Goal: Task Accomplishment & Management: Complete application form

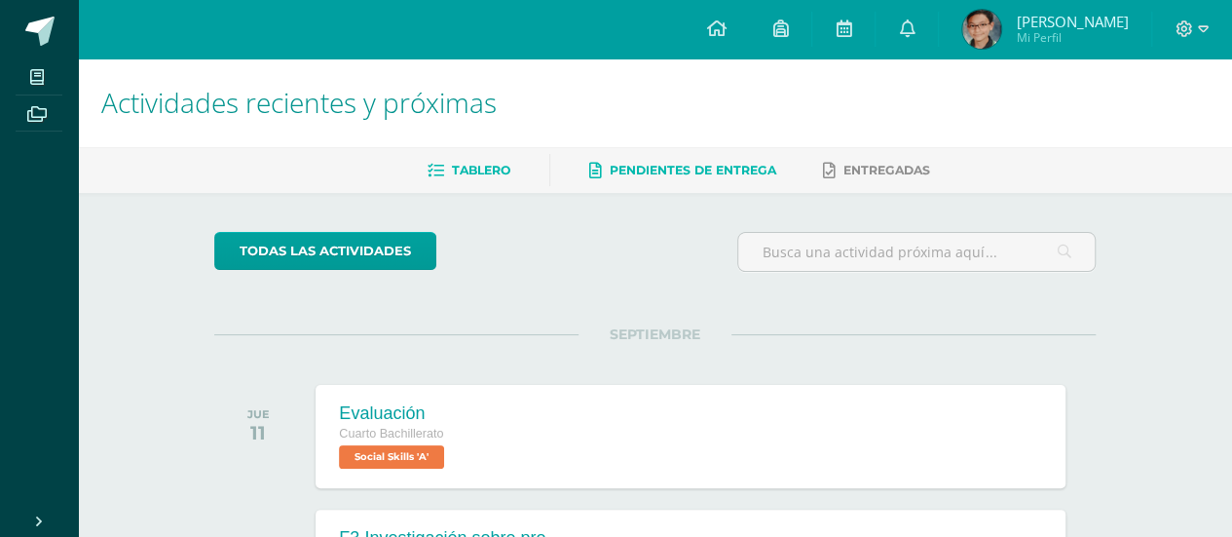
click at [684, 171] on span "Pendientes de entrega" at bounding box center [693, 170] width 167 height 15
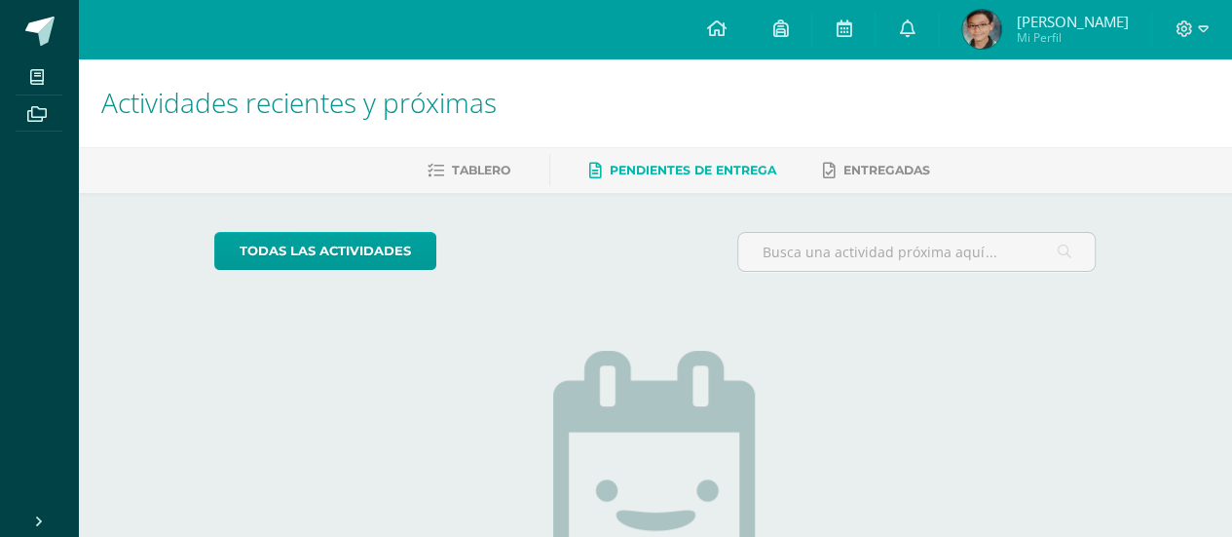
scroll to position [8, 0]
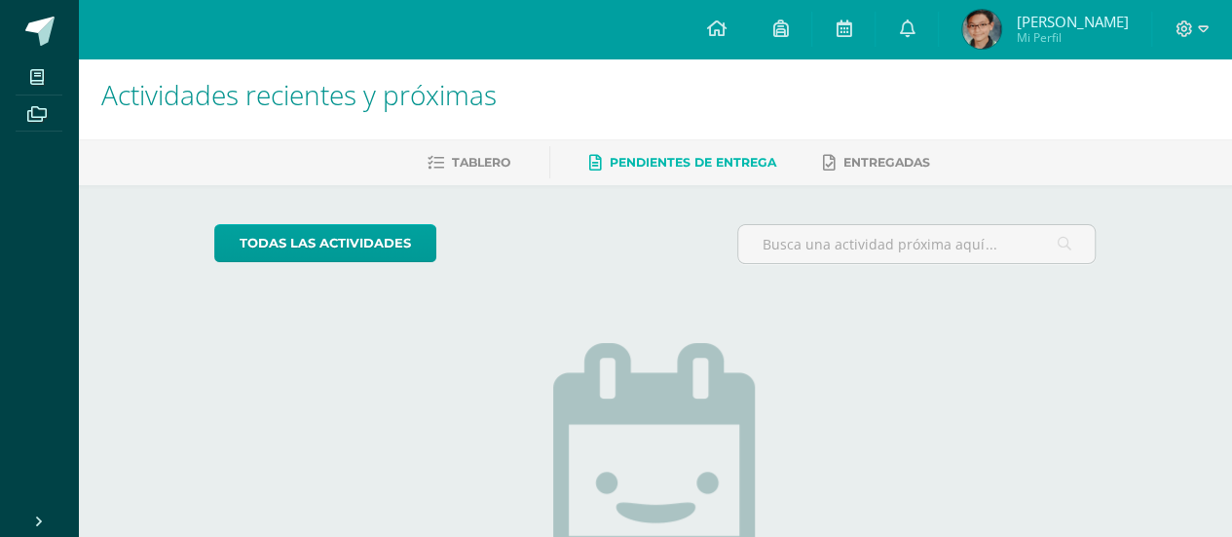
click at [516, 161] on ul "Tablero Pendientes de entrega Entregadas" at bounding box center [678, 162] width 1154 height 32
click at [484, 162] on span "Tablero" at bounding box center [481, 162] width 58 height 15
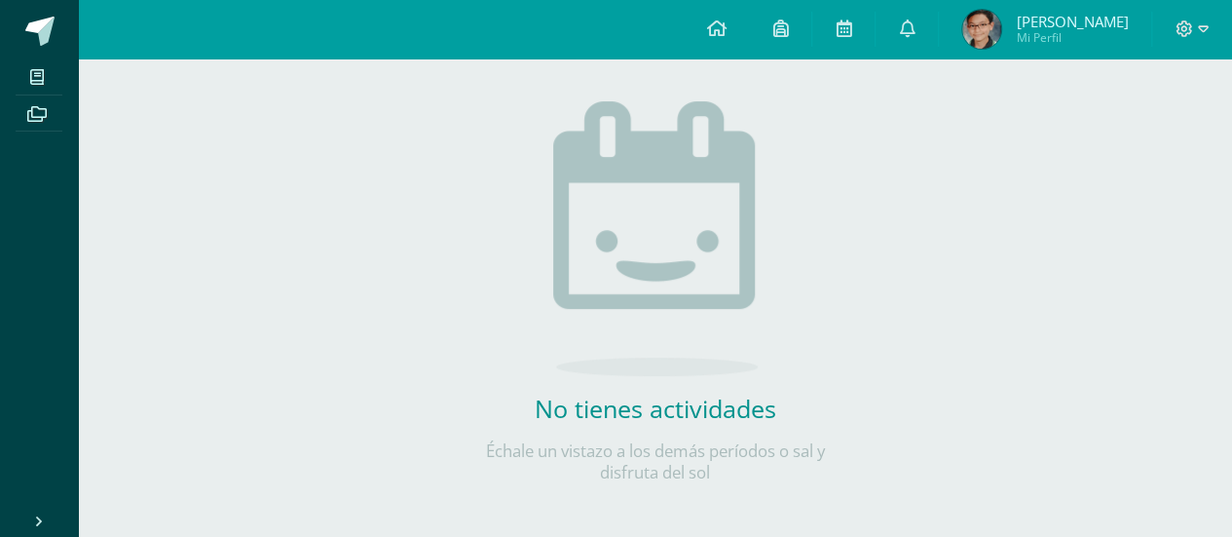
scroll to position [251, 0]
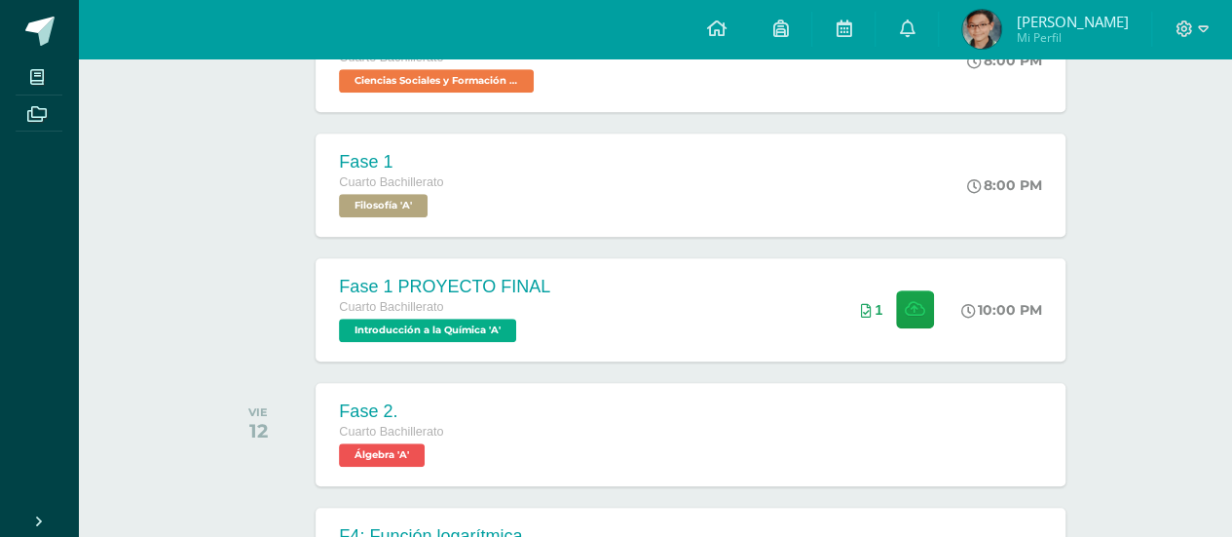
scroll to position [518, 0]
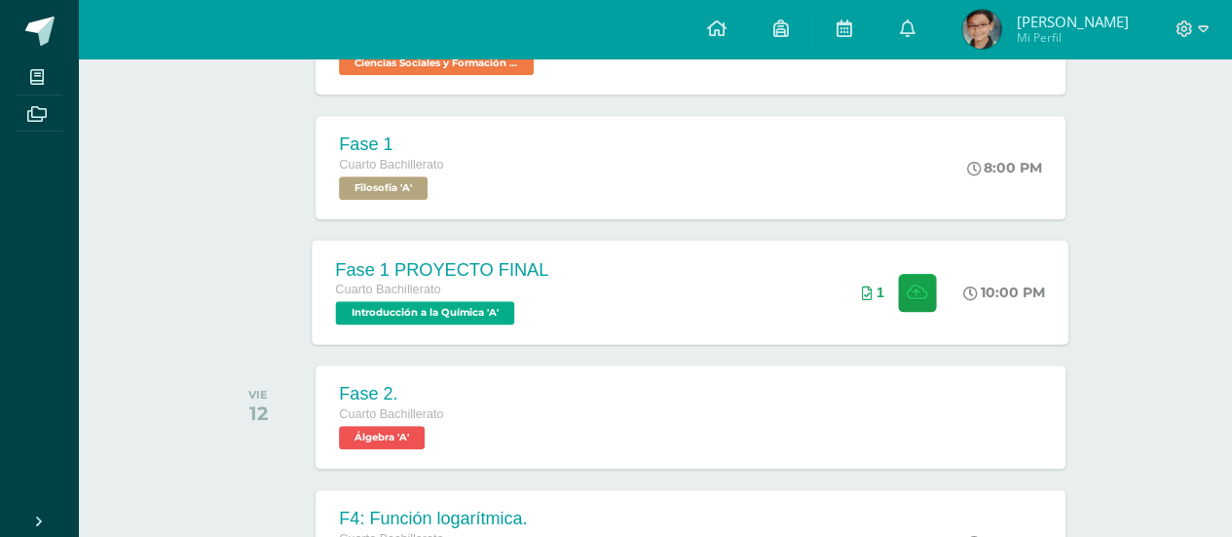
click at [586, 298] on div "Fase 1 PROYECTO FINAL Cuarto Bachillerato Introducción a la Química 'A' 10:00 P…" at bounding box center [691, 292] width 757 height 104
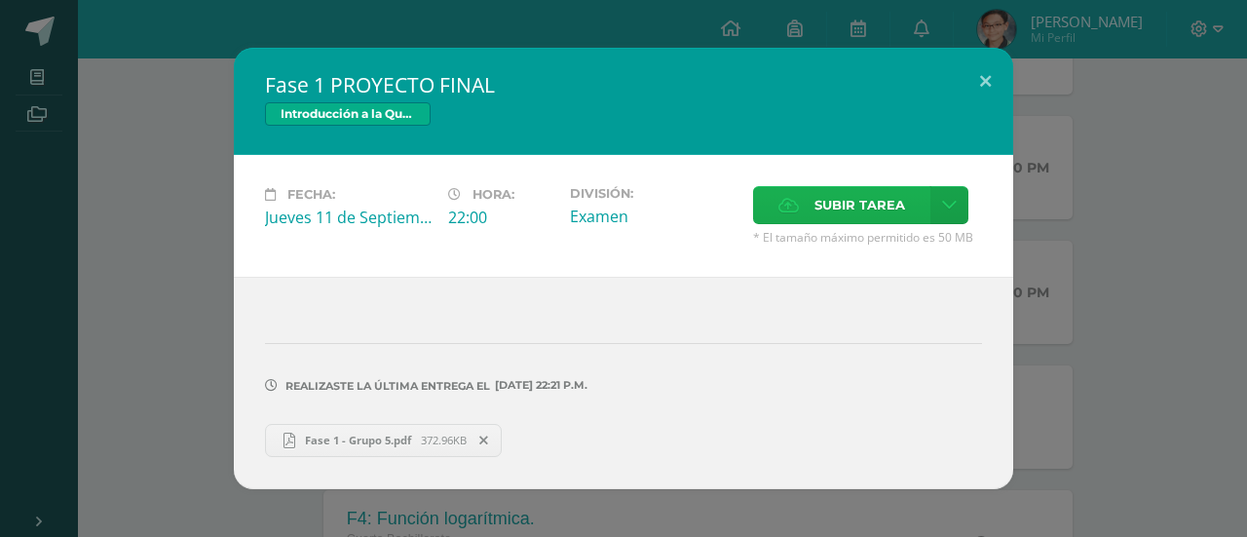
click at [805, 191] on label "Subir tarea" at bounding box center [841, 205] width 177 height 38
click at [0, 0] on input "Subir tarea" at bounding box center [0, 0] width 0 height 0
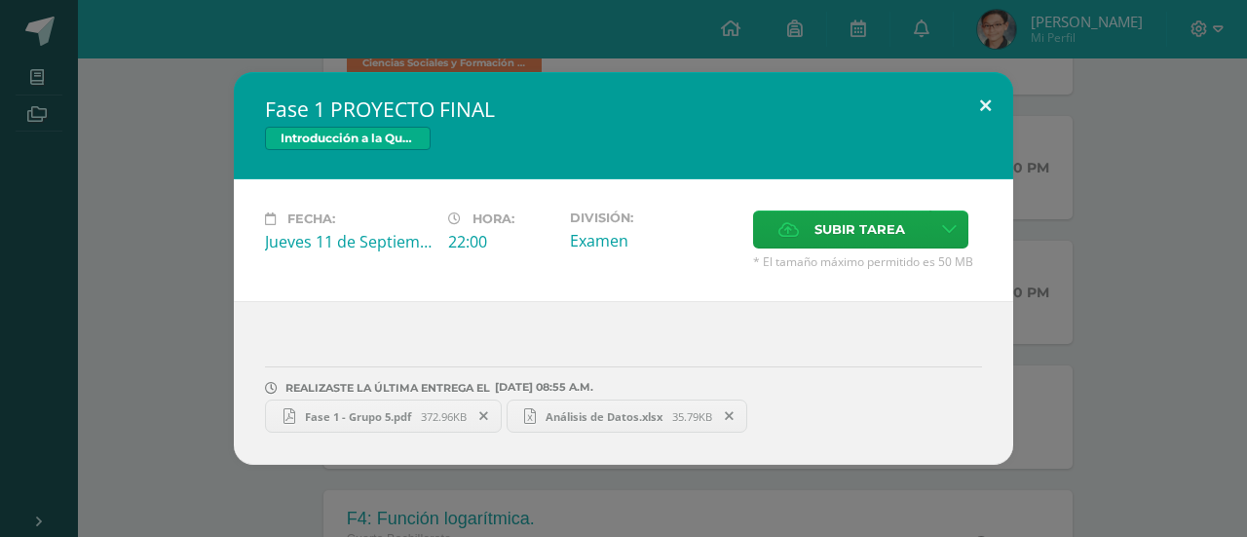
click at [995, 91] on button at bounding box center [986, 105] width 56 height 66
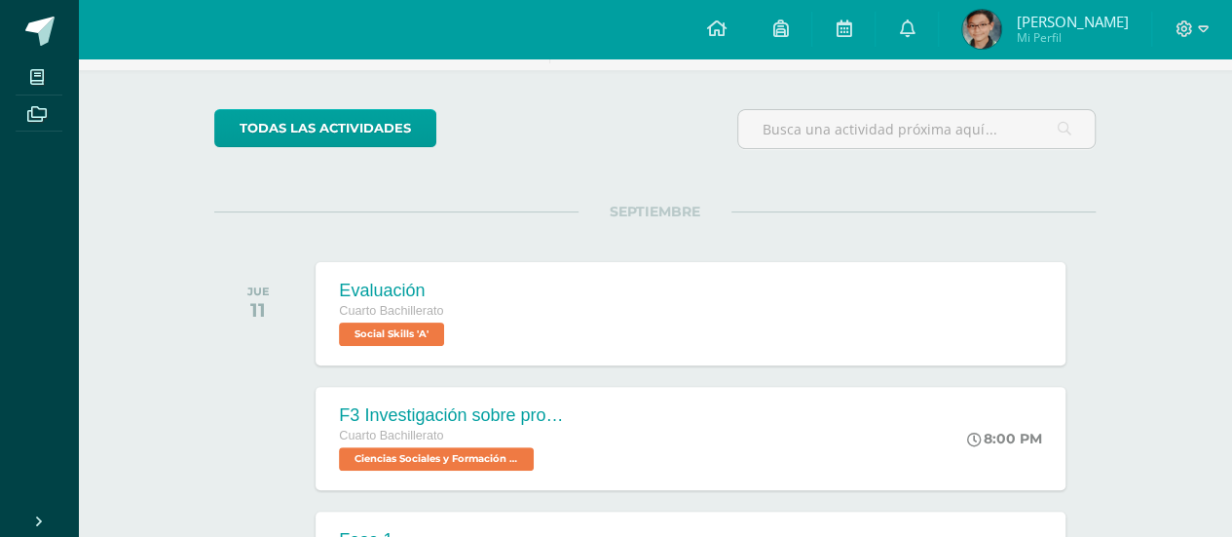
scroll to position [0, 0]
